Goal: Task Accomplishment & Management: Manage account settings

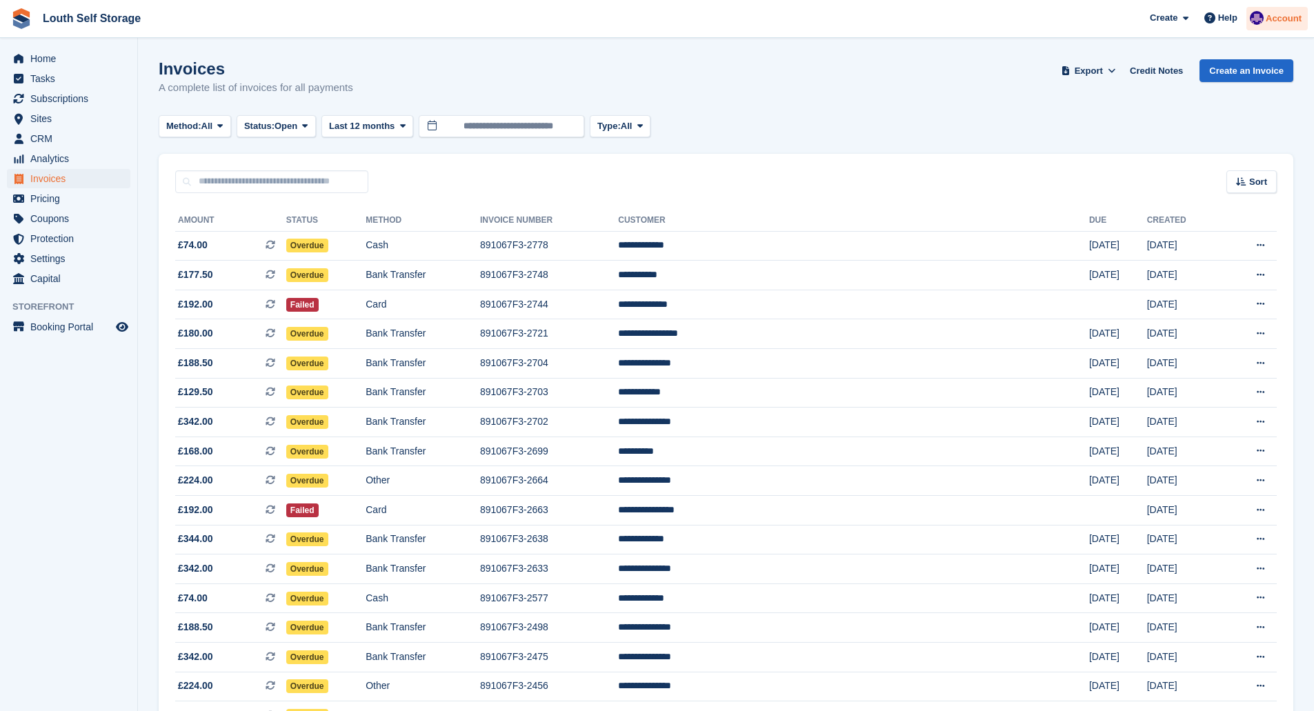
click at [1268, 22] on span "Account" at bounding box center [1283, 19] width 36 height 14
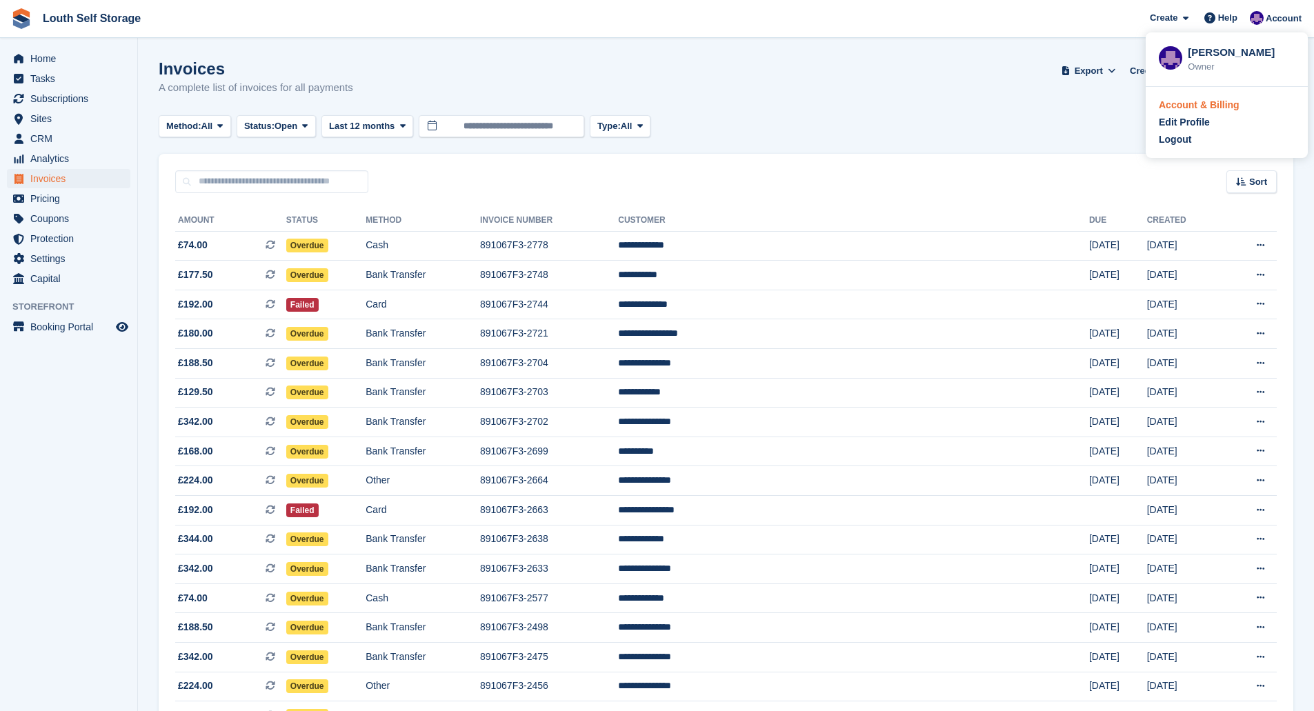
click at [1194, 103] on div "Account & Billing" at bounding box center [1198, 105] width 81 height 14
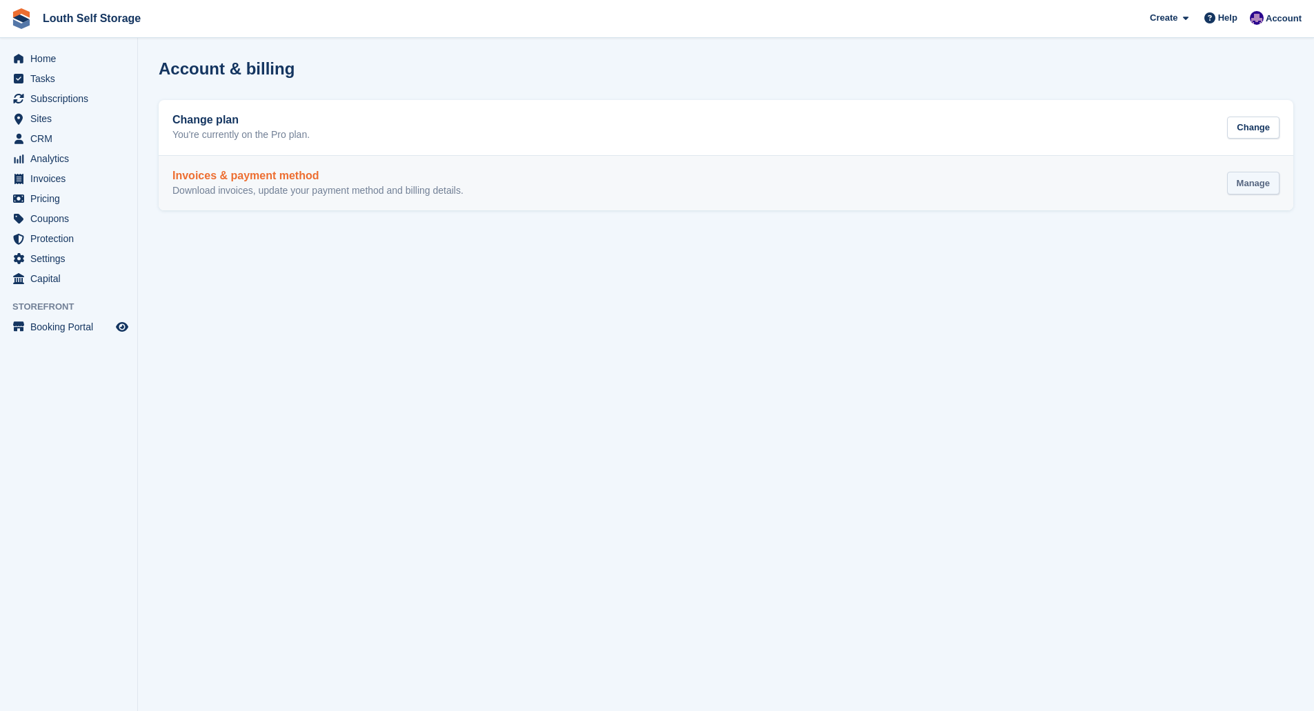
click at [1255, 187] on div "Manage" at bounding box center [1253, 183] width 52 height 23
click at [1123, 187] on div "Invoices & payment method Download invoices, update your payment method and bil…" at bounding box center [725, 184] width 1107 height 28
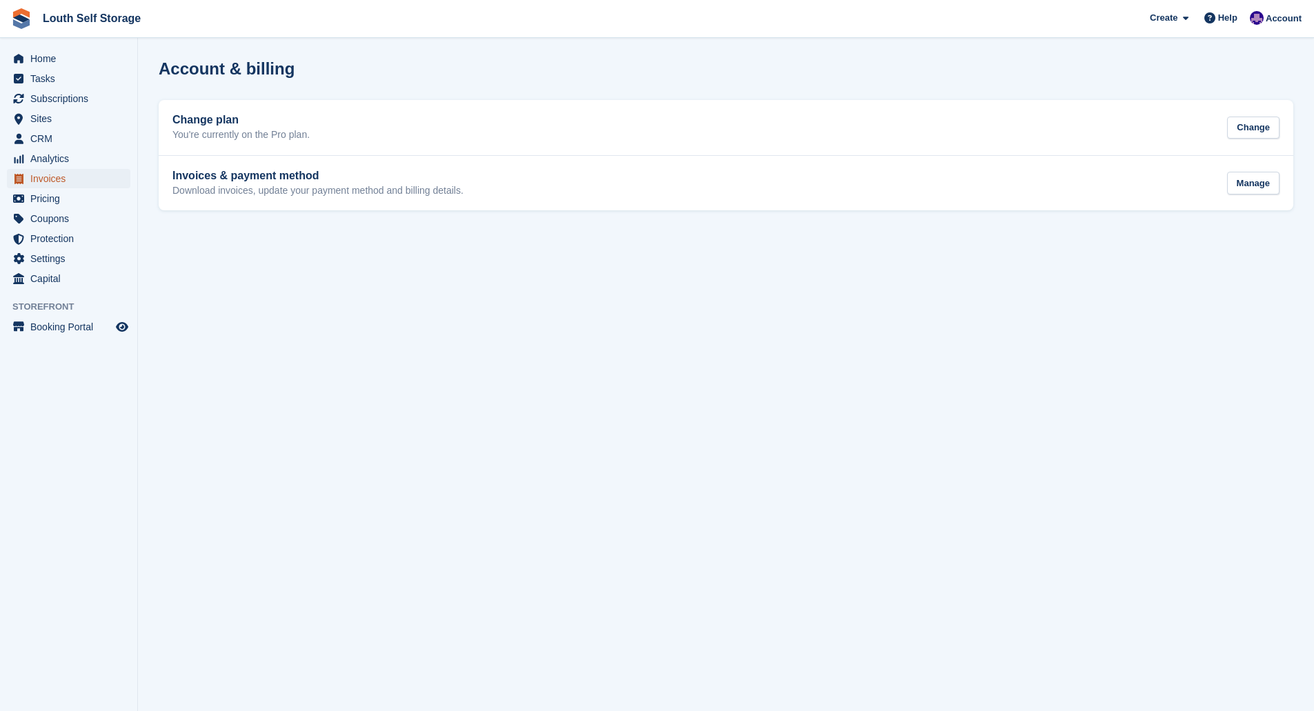
click at [52, 179] on span "Invoices" at bounding box center [71, 178] width 83 height 19
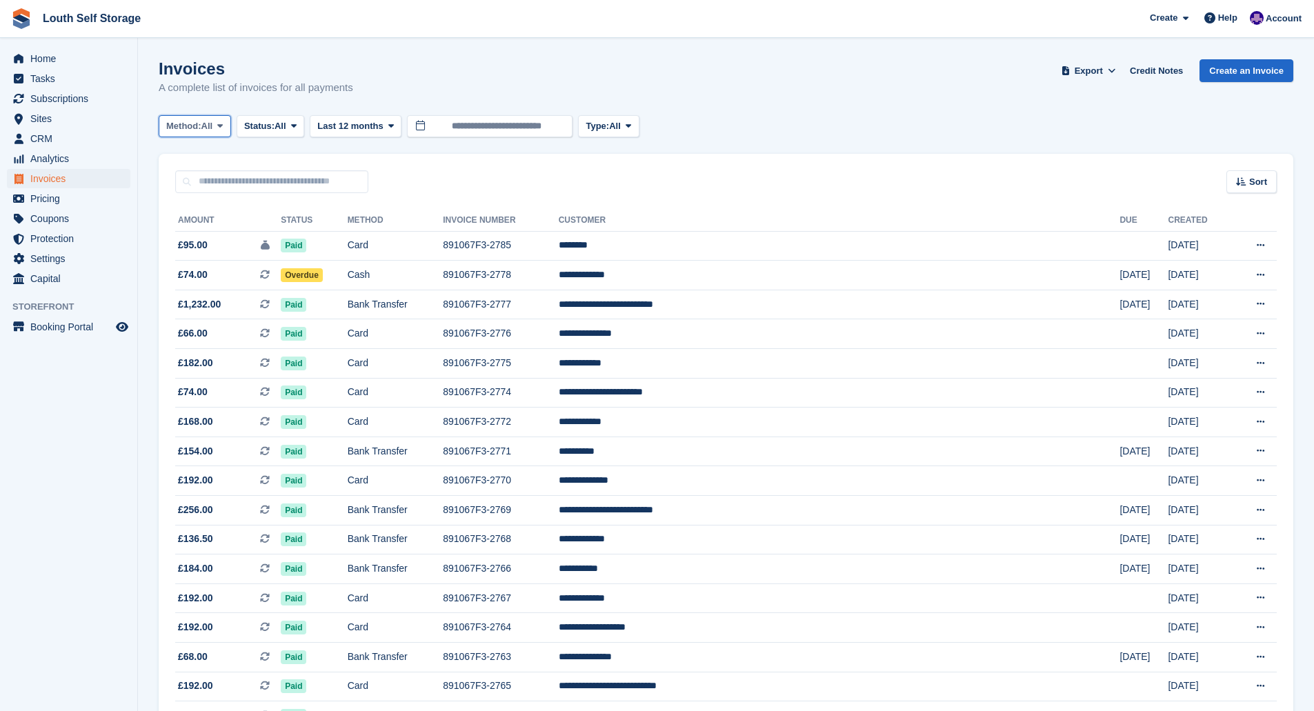
click at [212, 128] on span "All" at bounding box center [207, 126] width 12 height 14
click at [297, 126] on icon at bounding box center [294, 125] width 6 height 9
click at [268, 234] on link "Open" at bounding box center [303, 233] width 120 height 25
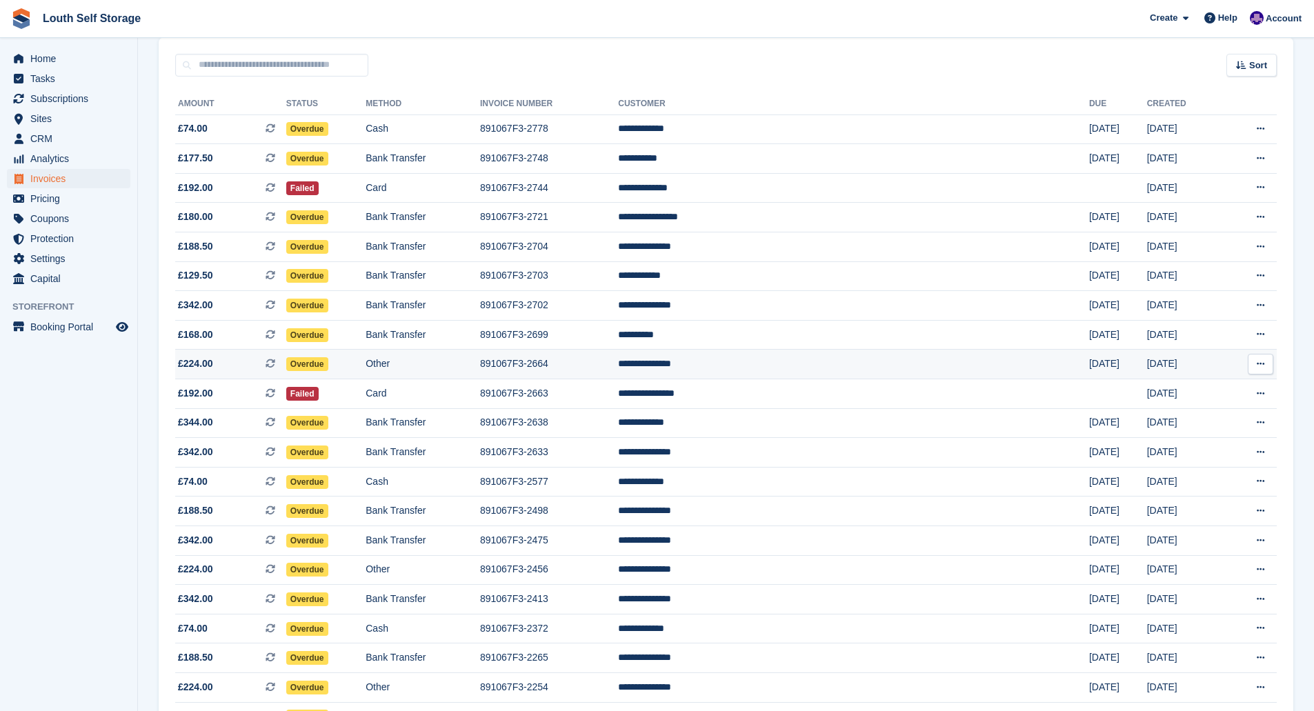
scroll to position [138, 0]
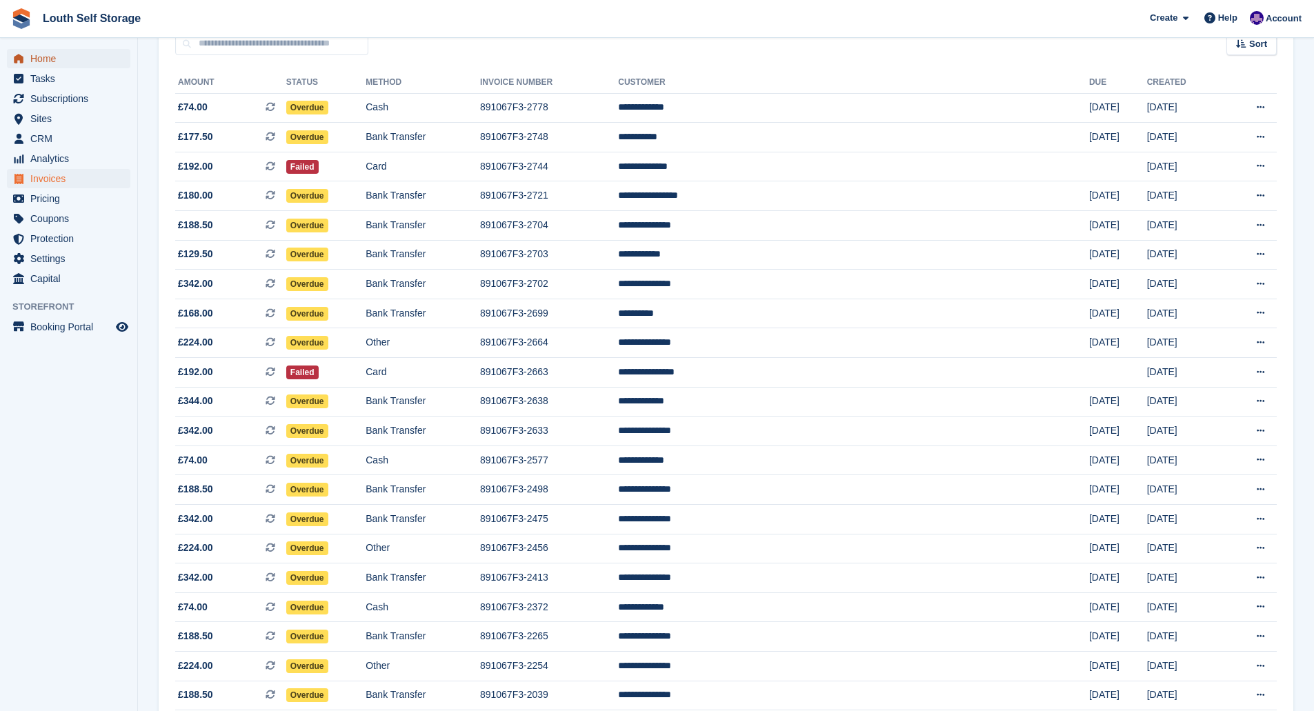
click at [40, 59] on span "Home" at bounding box center [71, 58] width 83 height 19
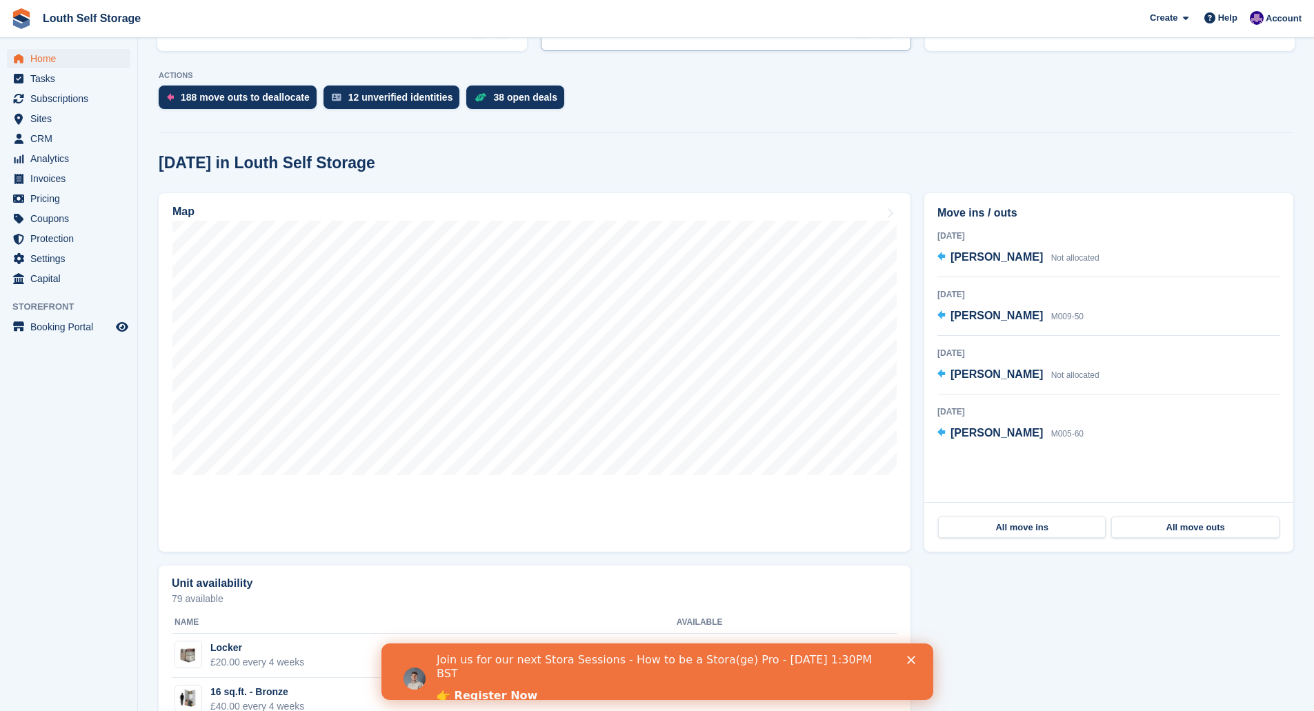
scroll to position [276, 0]
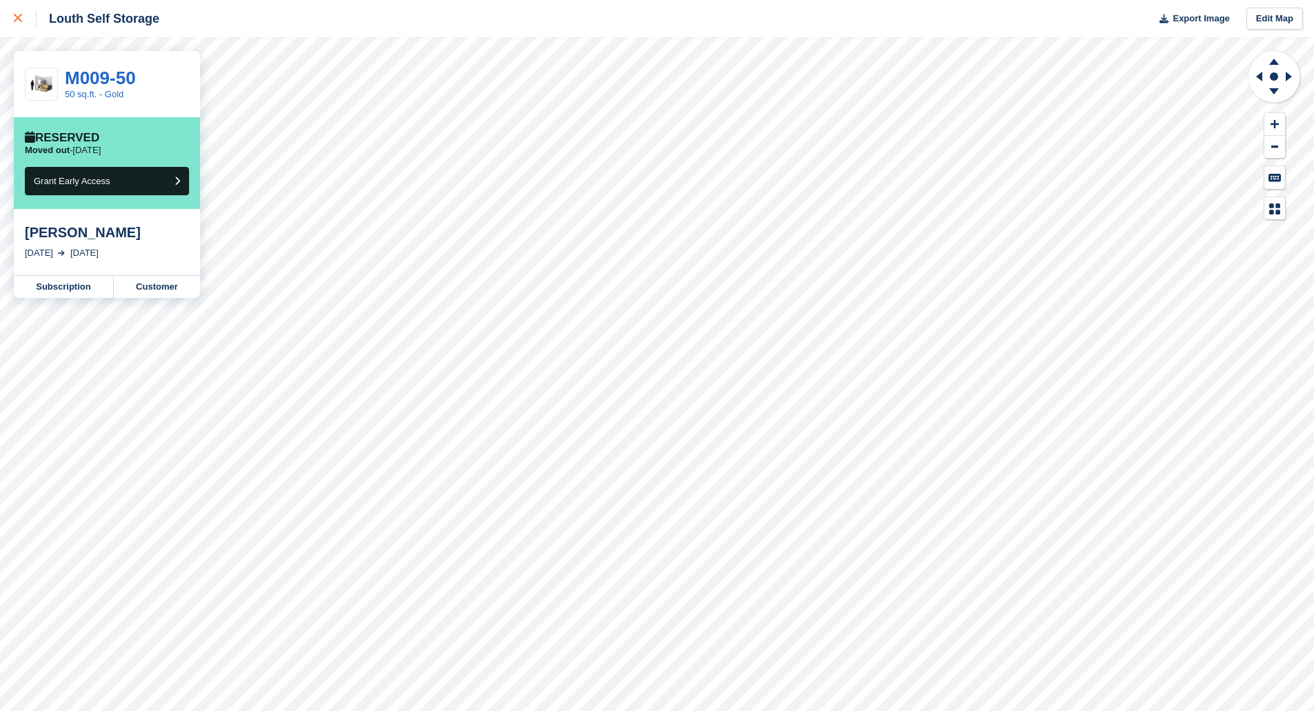
click at [21, 21] on icon at bounding box center [18, 18] width 8 height 8
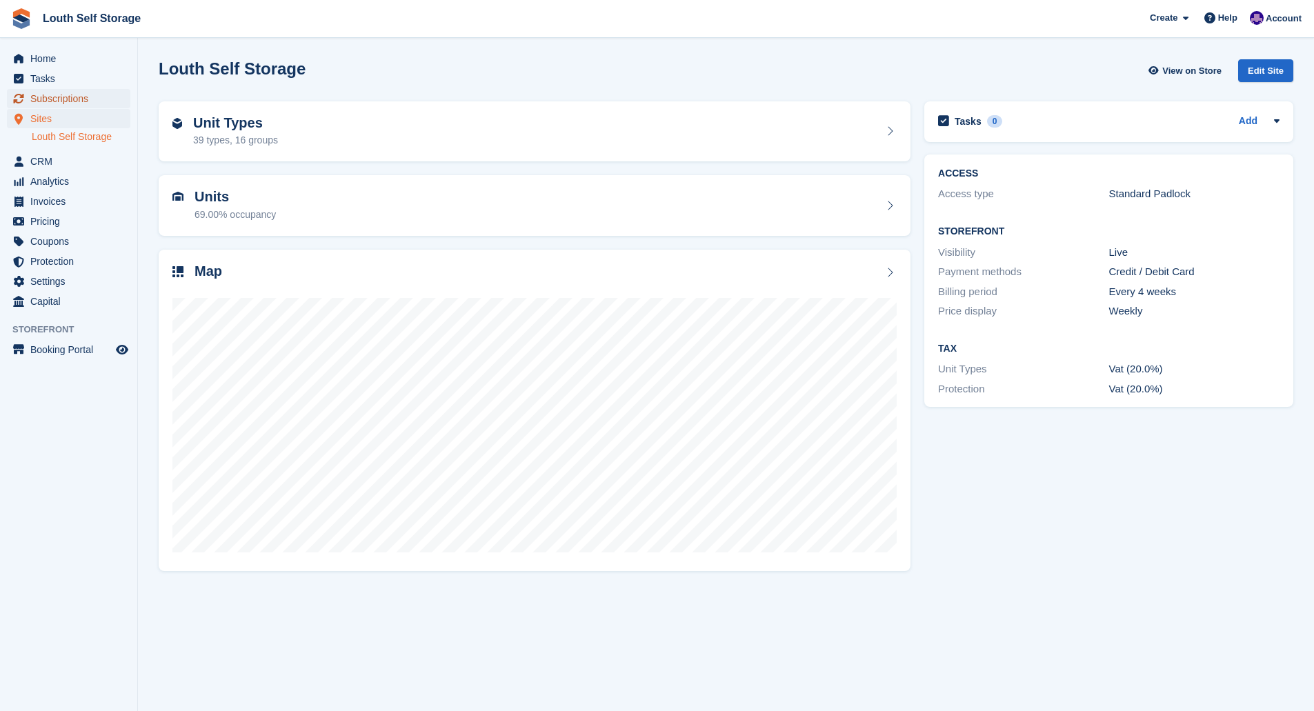
click at [48, 97] on span "Subscriptions" at bounding box center [71, 98] width 83 height 19
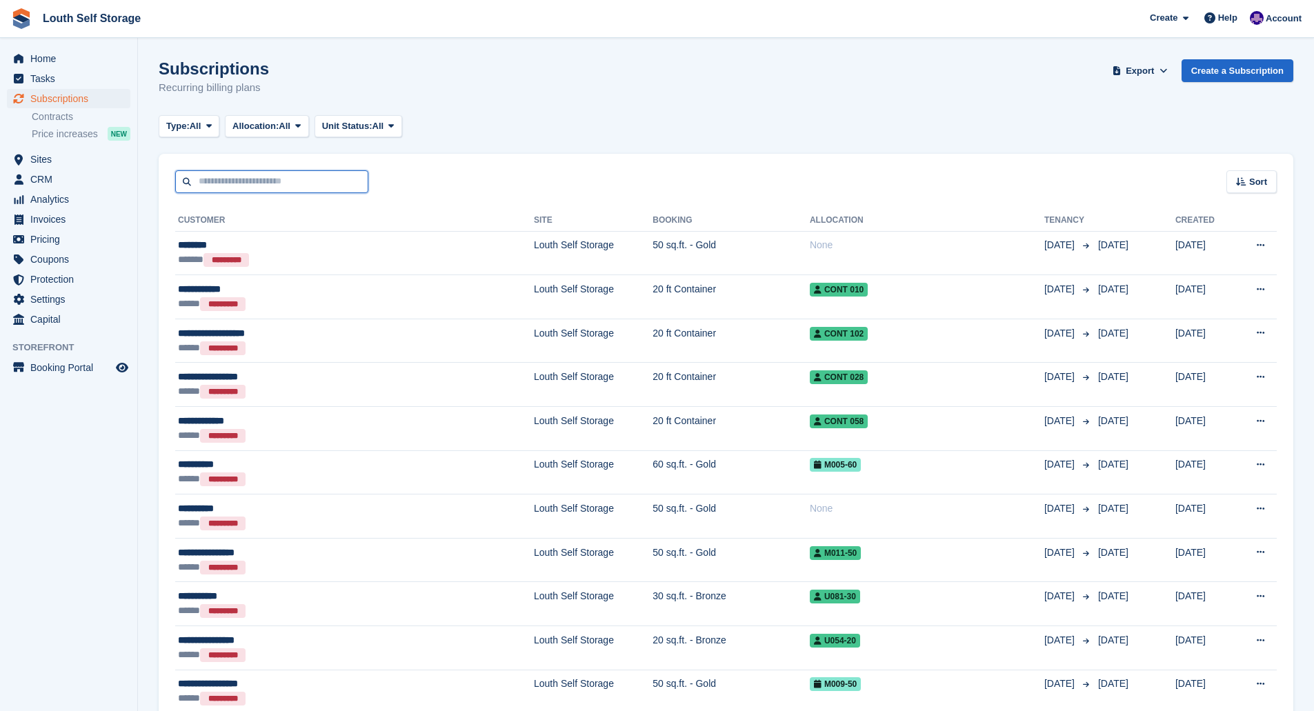
click at [240, 177] on input "text" at bounding box center [271, 181] width 193 height 23
type input "********"
